Goal: Task Accomplishment & Management: Complete application form

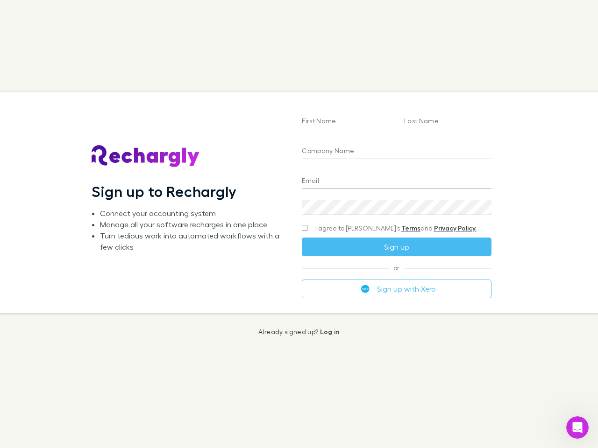
click at [299, 224] on div "First Name Last Name Company Name Email Create a password I agree to Rechargly’…" at bounding box center [396, 202] width 204 height 221
click at [345, 122] on input "First Name" at bounding box center [345, 121] width 87 height 15
click at [447, 122] on input "Last Name" at bounding box center [447, 121] width 87 height 15
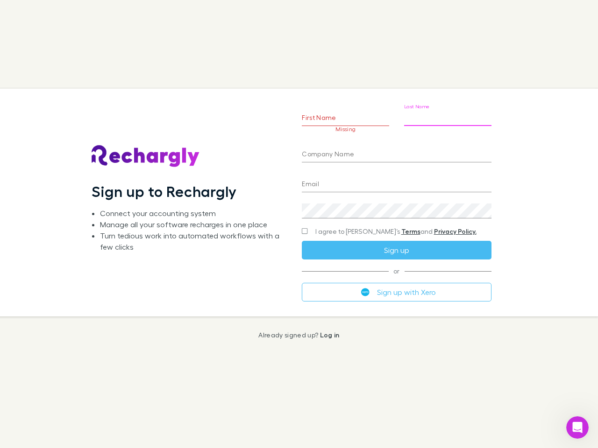
click at [396, 152] on input "Company Name" at bounding box center [396, 155] width 189 height 15
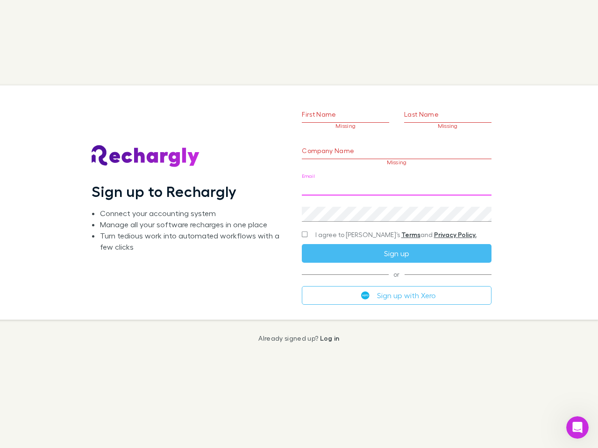
click at [396, 182] on input "Email" at bounding box center [396, 188] width 189 height 15
click at [396, 208] on div "Create a password" at bounding box center [396, 210] width 189 height 22
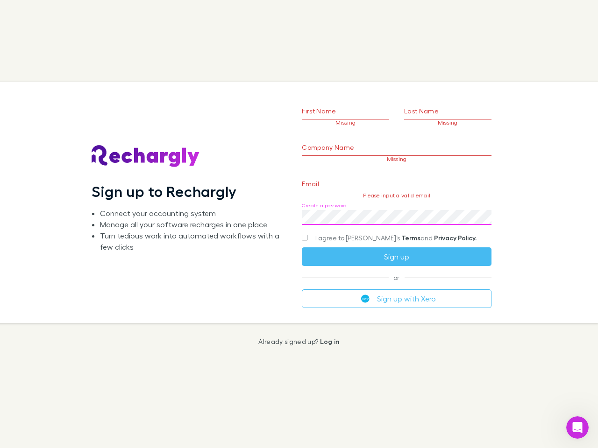
click at [378, 228] on form "First Name Missing Last Name Missing Company Name Missing Email Please input a …" at bounding box center [396, 191] width 189 height 233
